Goal: Check status: Check status

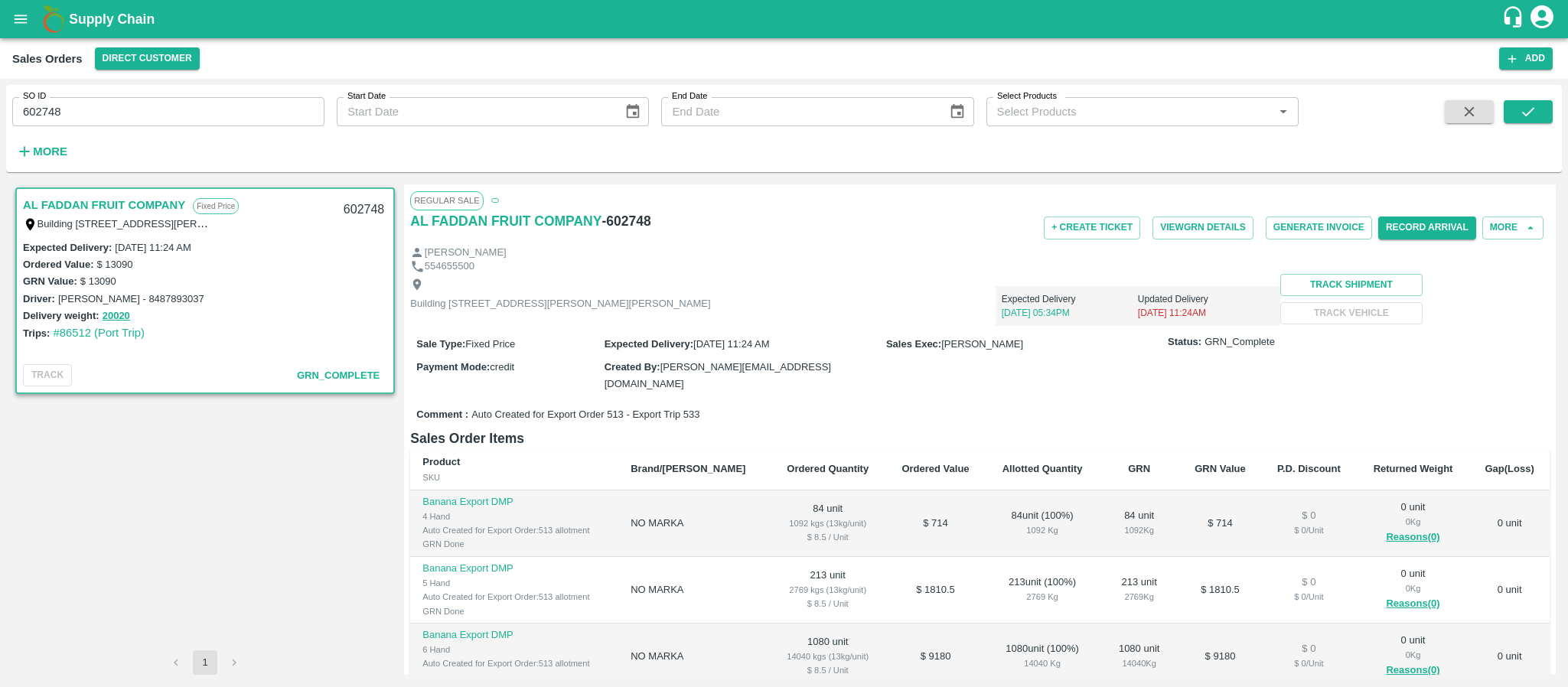
click at [68, 124] on input "602748" at bounding box center [168, 112] width 313 height 29
paste input "text"
type input "605131"
drag, startPoint x: 1529, startPoint y: 108, endPoint x: 1549, endPoint y: 109, distance: 20.0
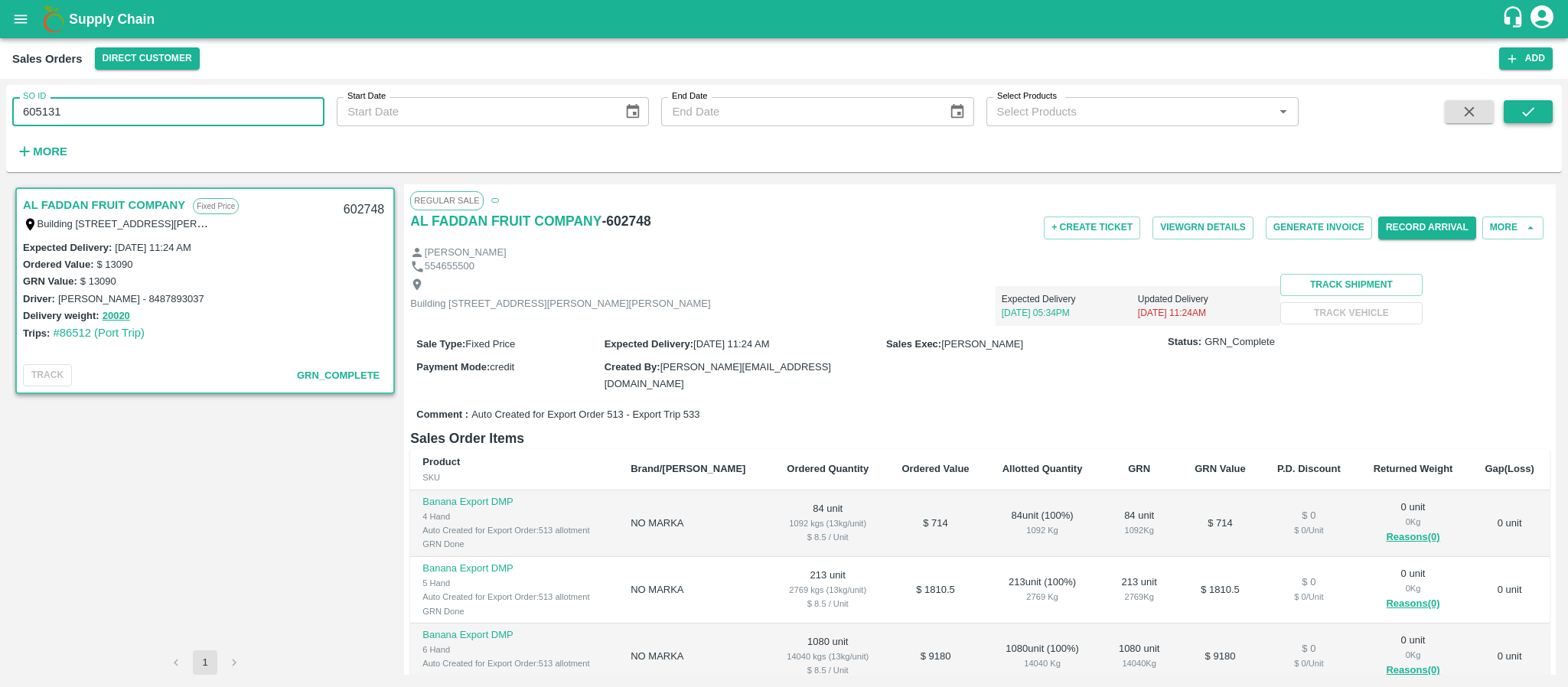
click at [1547, 109] on button "submit" at bounding box center [1527, 111] width 49 height 23
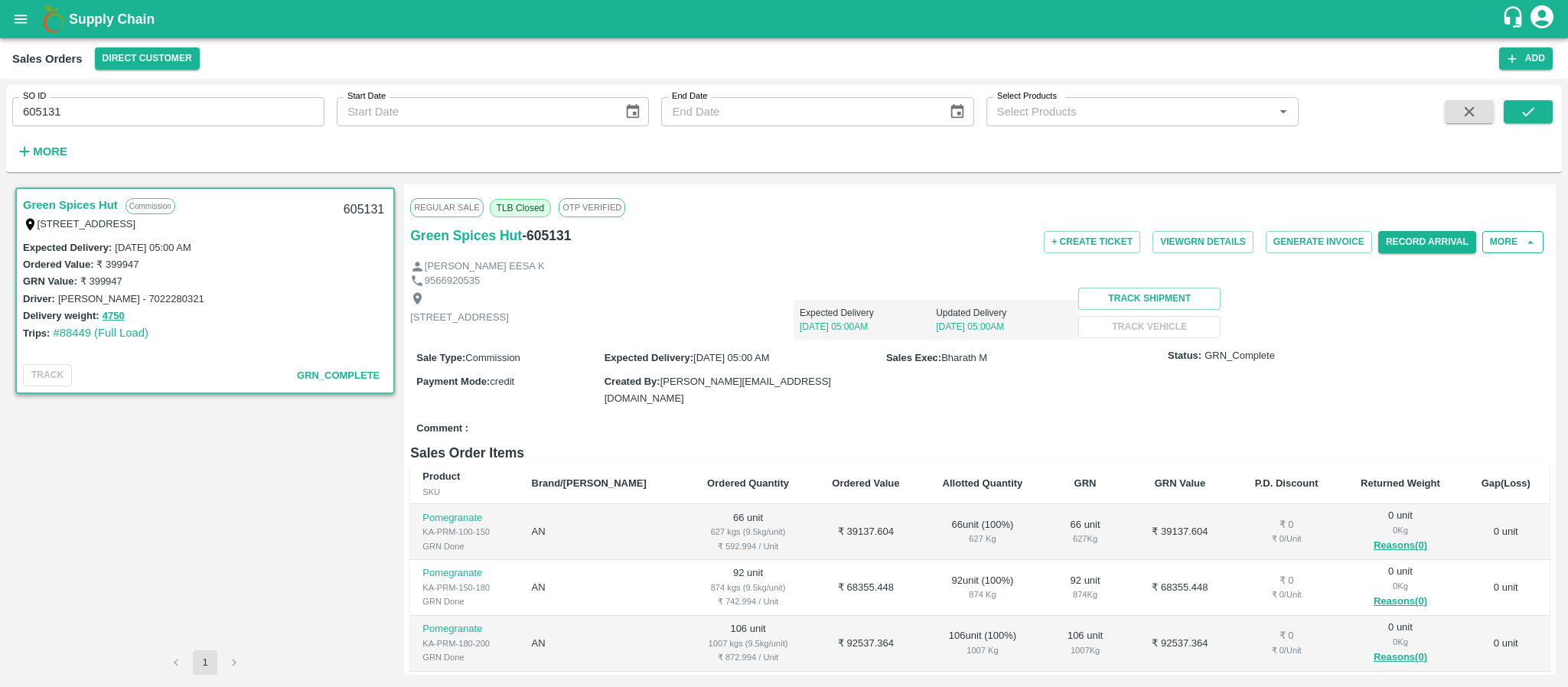
click at [1516, 234] on button "More" at bounding box center [1513, 242] width 61 height 23
click at [1463, 351] on div at bounding box center [1455, 349] width 43 height 17
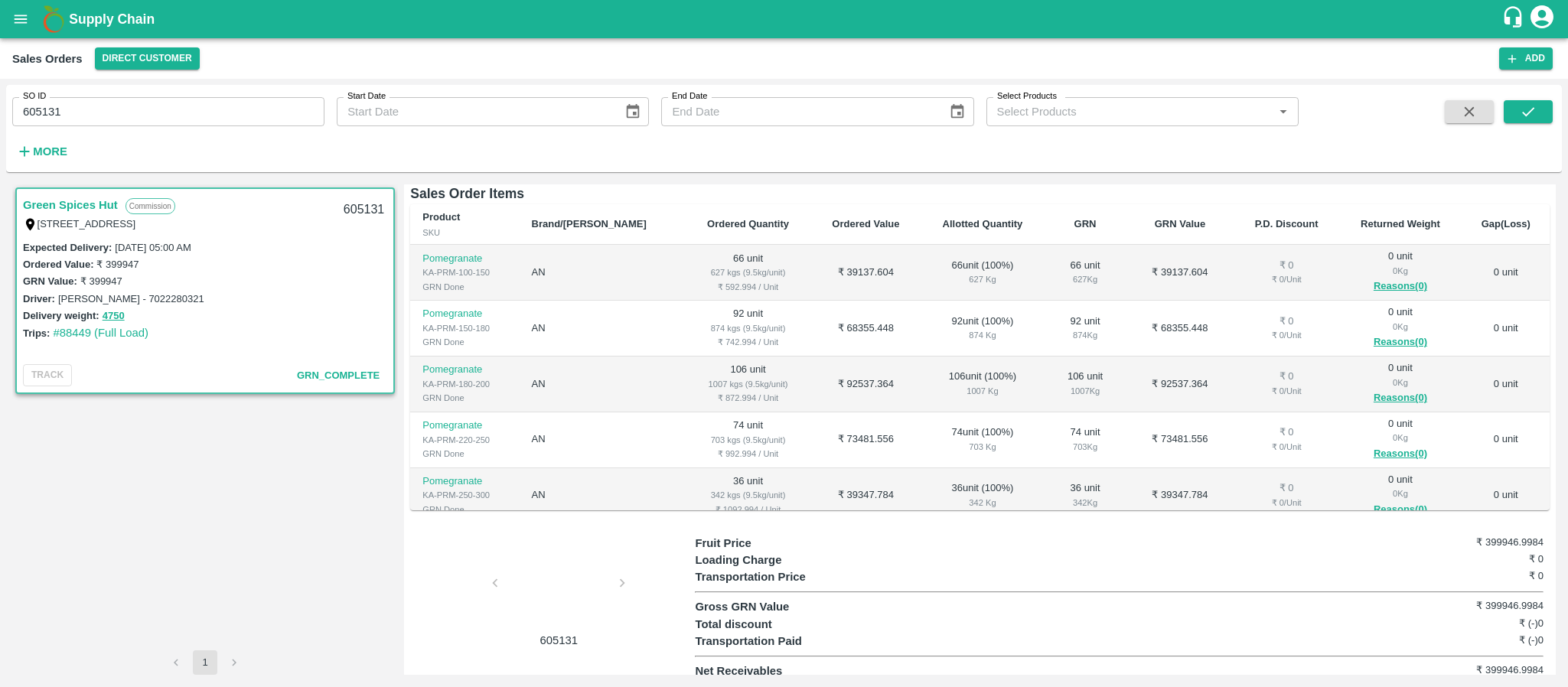
scroll to position [267, 0]
